Goal: Find specific page/section: Find specific page/section

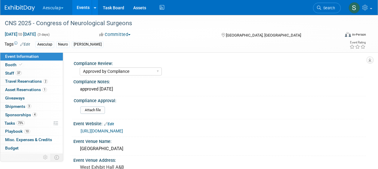
select select "Approved by Compliance"
select select "Neuro"
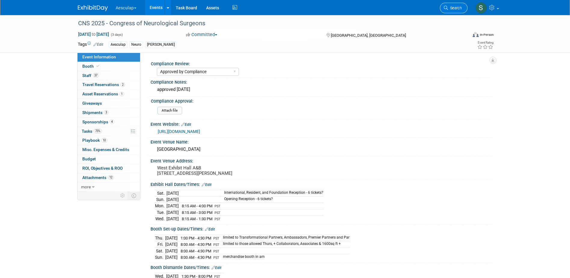
click at [377, 11] on link "Search" at bounding box center [454, 8] width 28 height 11
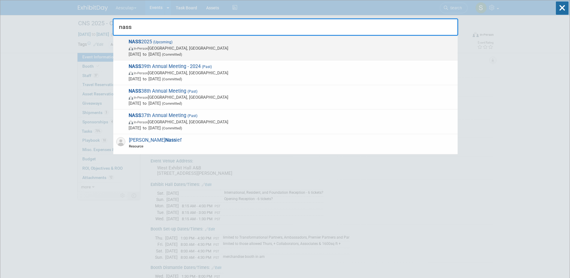
type input "nass"
click at [150, 44] on span "NASS 2025 (Upcoming) In-Person Denver, CO Nov 14, 2025 to Nov 17, 2025 (Committ…" at bounding box center [291, 48] width 328 height 18
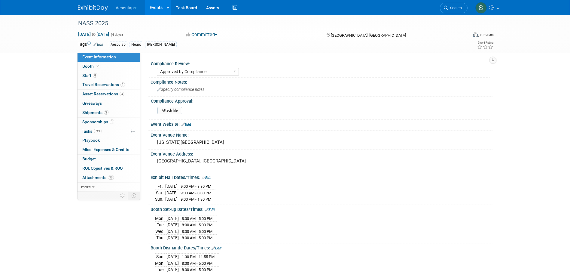
select select "Approved by Compliance"
select select "Neuro"
click at [89, 132] on span "Tasks 74%" at bounding box center [92, 131] width 20 height 5
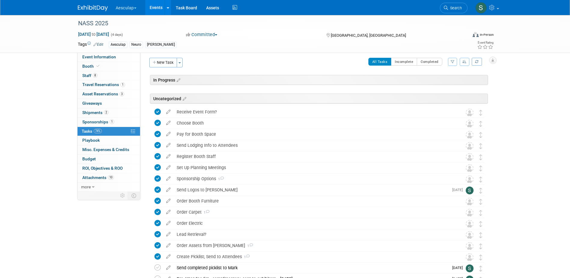
scroll to position [60, 0]
